Goal: Information Seeking & Learning: Learn about a topic

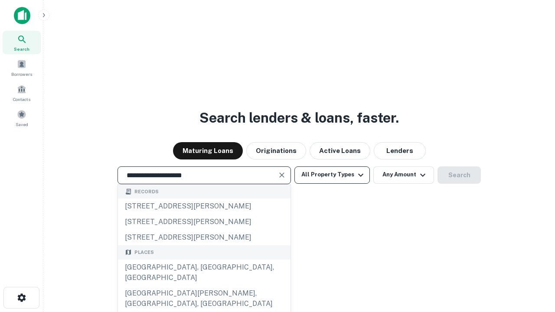
click at [204, 286] on div "[GEOGRAPHIC_DATA], [GEOGRAPHIC_DATA], [GEOGRAPHIC_DATA]" at bounding box center [204, 273] width 173 height 26
click at [332, 175] on button "All Property Types" at bounding box center [331, 175] width 75 height 17
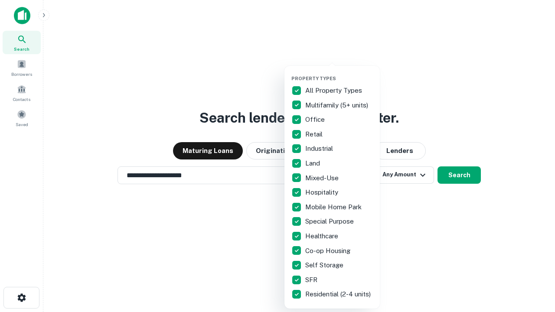
type input "**********"
click at [339, 73] on button "button" at bounding box center [338, 73] width 95 height 0
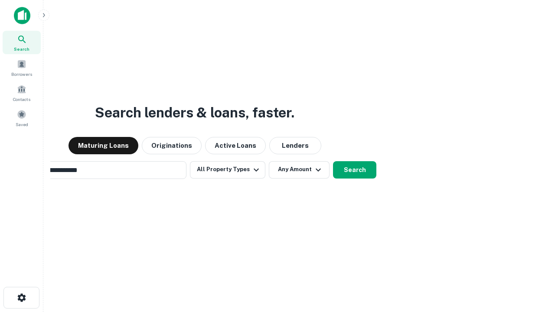
scroll to position [13, 0]
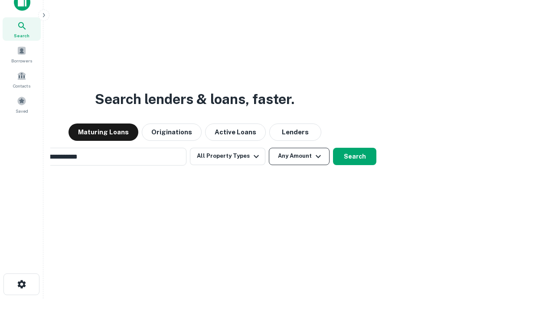
click at [269, 148] on button "Any Amount" at bounding box center [299, 156] width 61 height 17
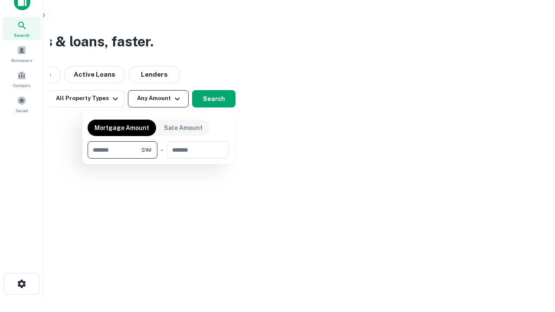
type input "*******"
click at [158, 159] on button "button" at bounding box center [158, 159] width 141 height 0
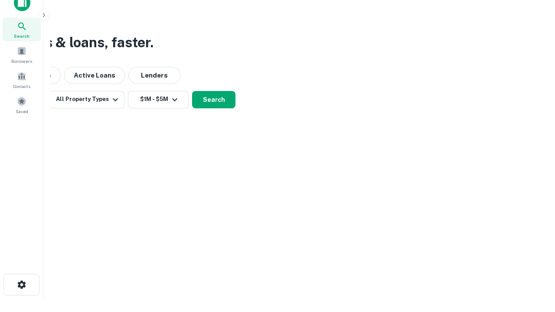
scroll to position [5, 160]
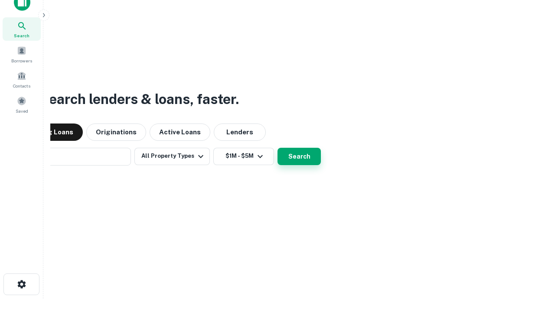
click at [278, 148] on button "Search" at bounding box center [299, 156] width 43 height 17
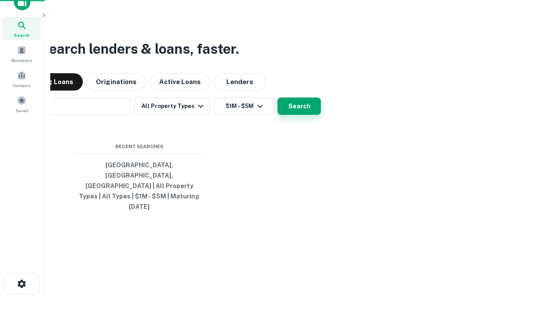
scroll to position [23, 245]
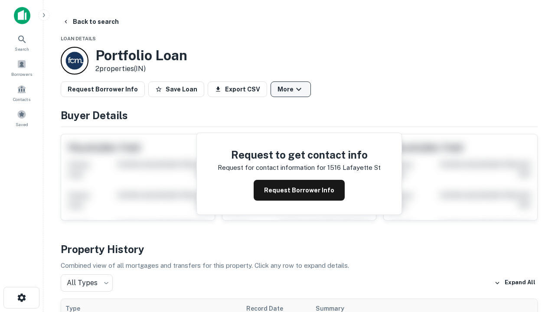
click at [291, 89] on button "More" at bounding box center [291, 90] width 40 height 16
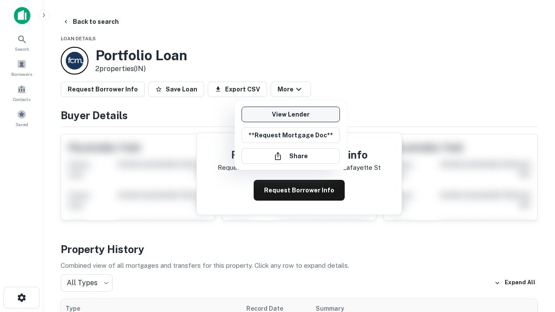
click at [291, 114] on link "View Lender" at bounding box center [291, 115] width 98 height 16
